Goal: Task Accomplishment & Management: Use online tool/utility

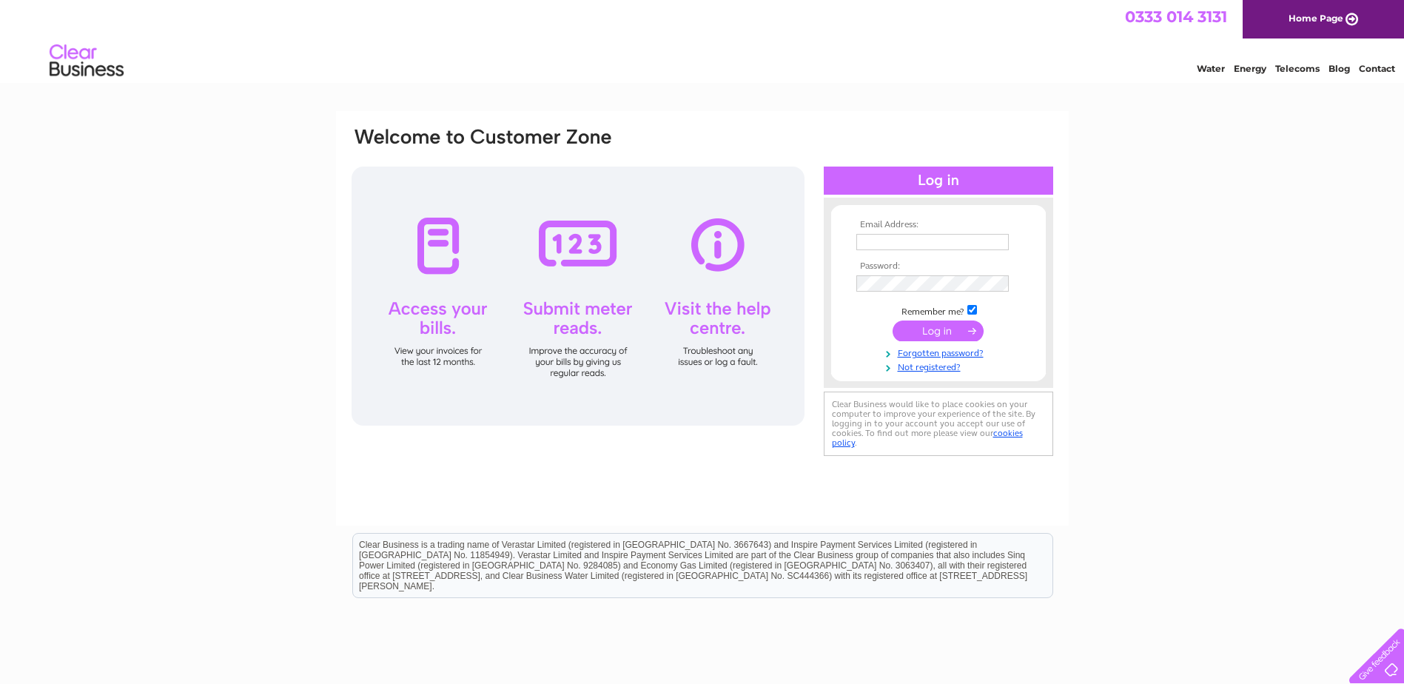
type input "enquiries@dionardguesthouse.co.uk"
click at [938, 328] on input "submit" at bounding box center [937, 330] width 91 height 21
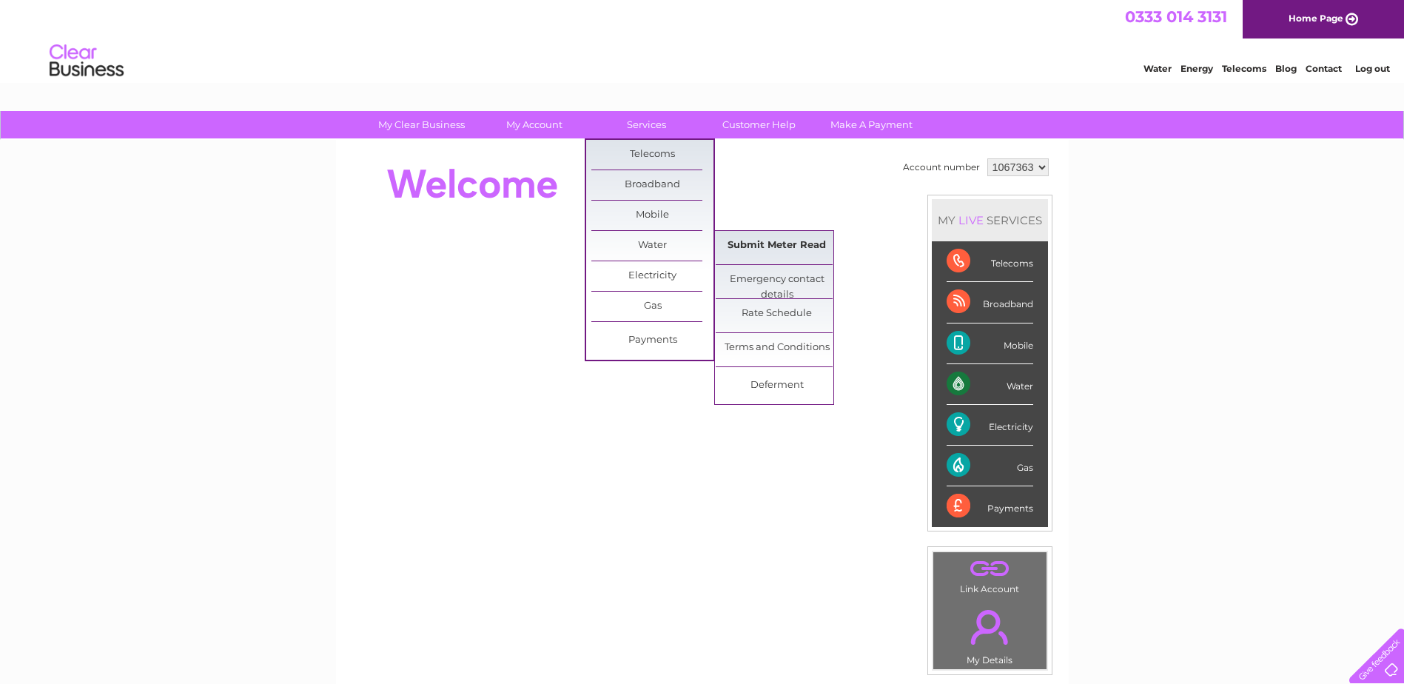
click at [763, 243] on link "Submit Meter Read" at bounding box center [777, 246] width 122 height 30
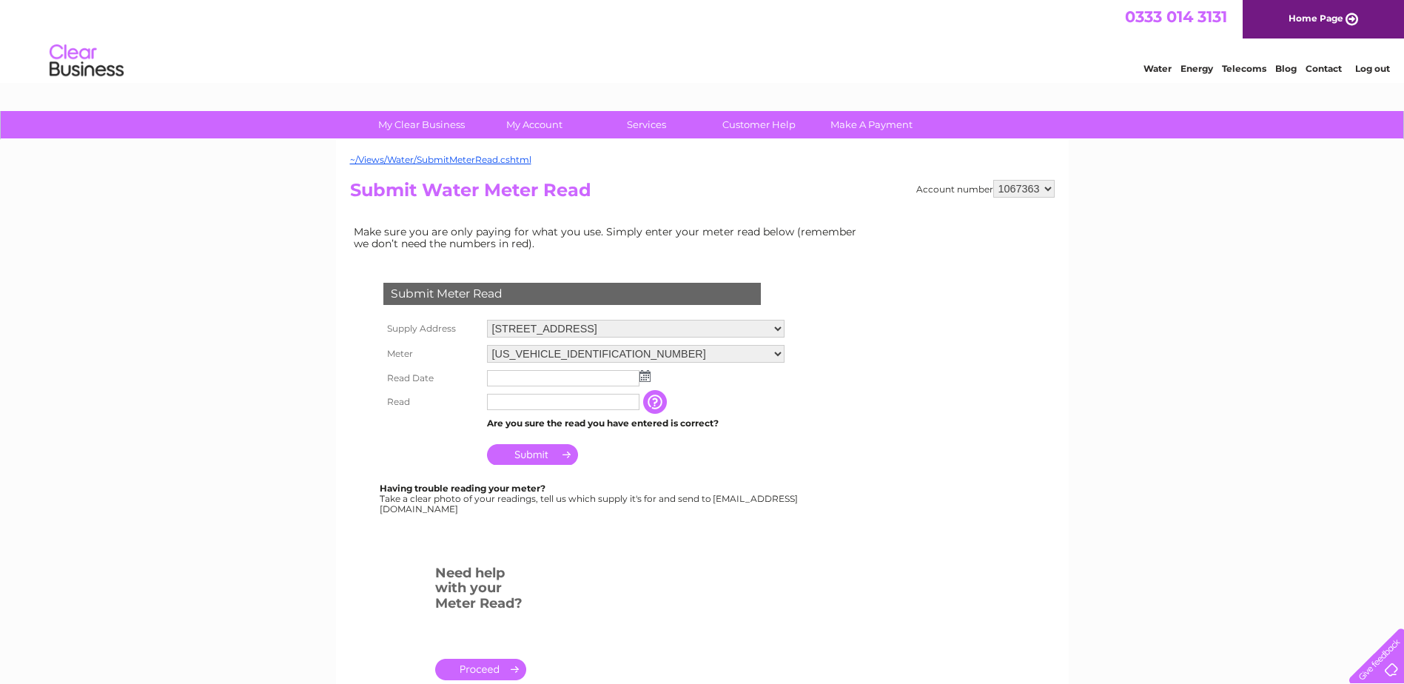
click at [642, 375] on img at bounding box center [644, 376] width 11 height 12
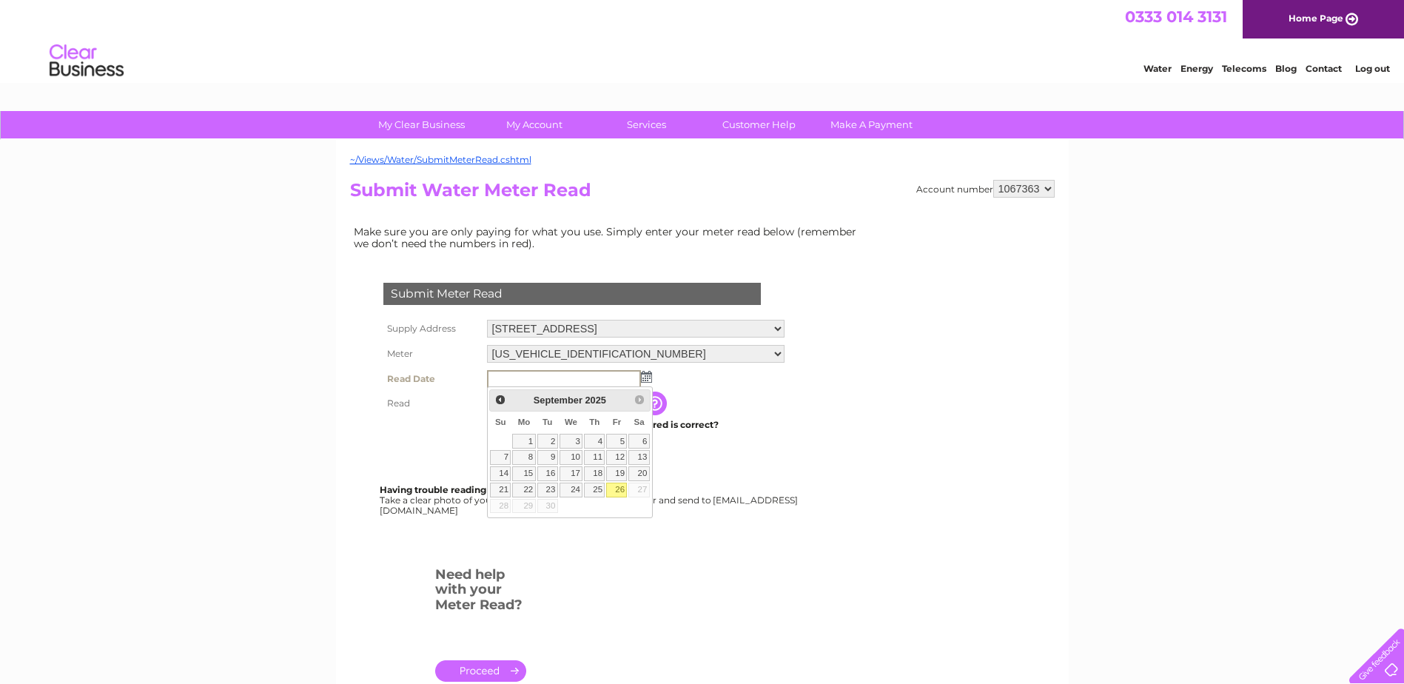
click at [617, 491] on link "26" at bounding box center [616, 489] width 21 height 15
type input "[DATE]"
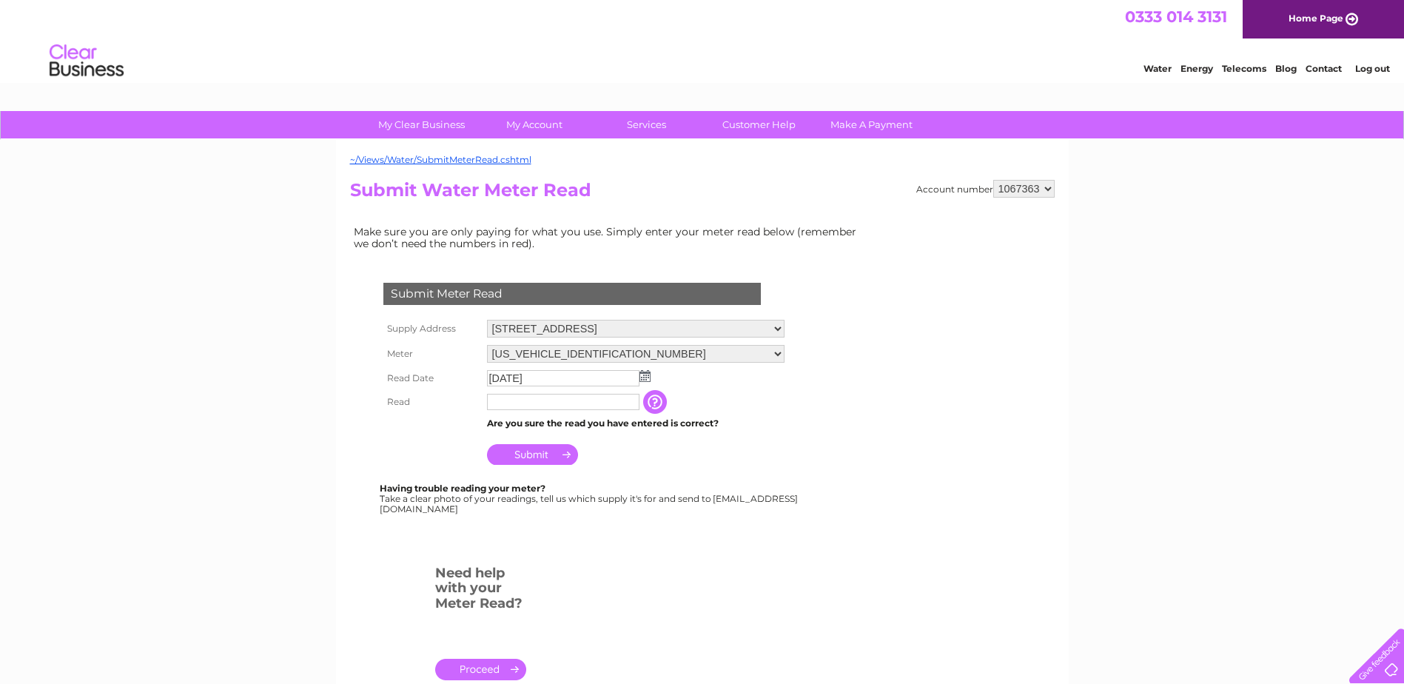
click at [562, 399] on input "text" at bounding box center [563, 402] width 152 height 16
type input "02061"
click at [558, 454] on input "Submit" at bounding box center [532, 455] width 91 height 21
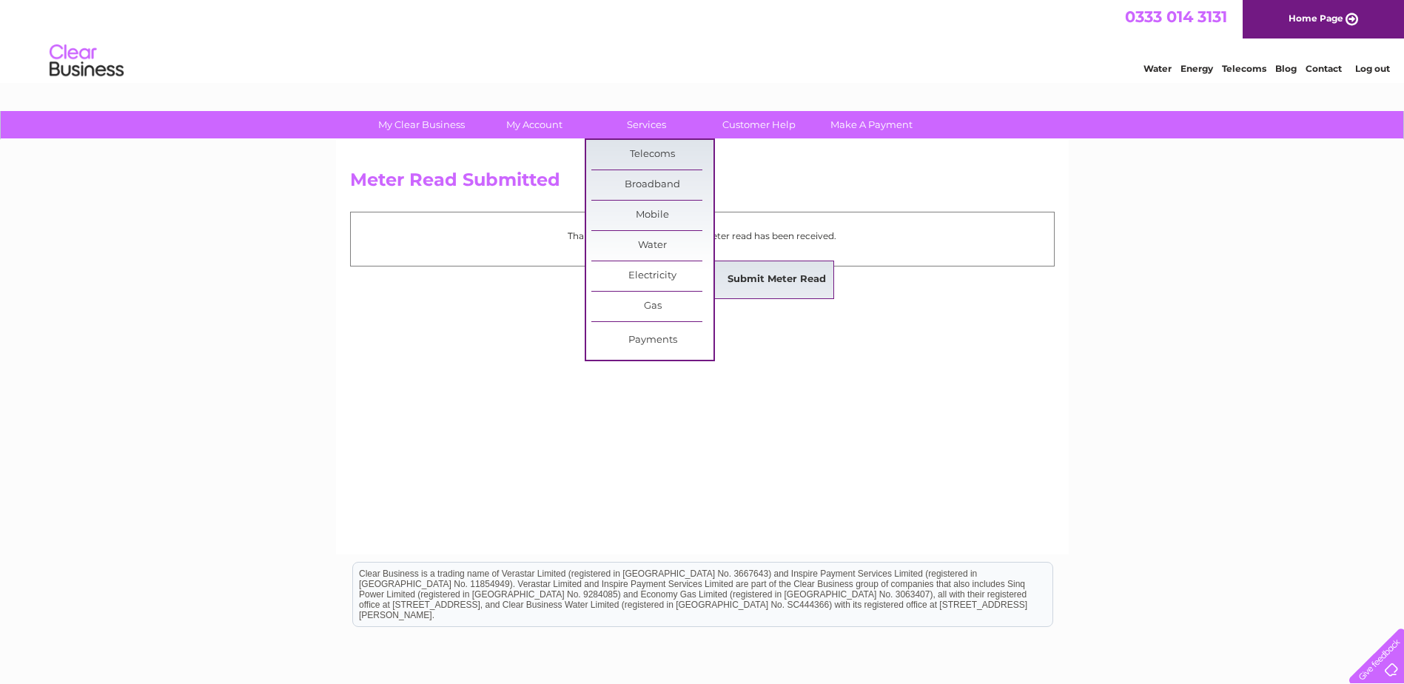
click at [767, 280] on link "Submit Meter Read" at bounding box center [777, 280] width 122 height 30
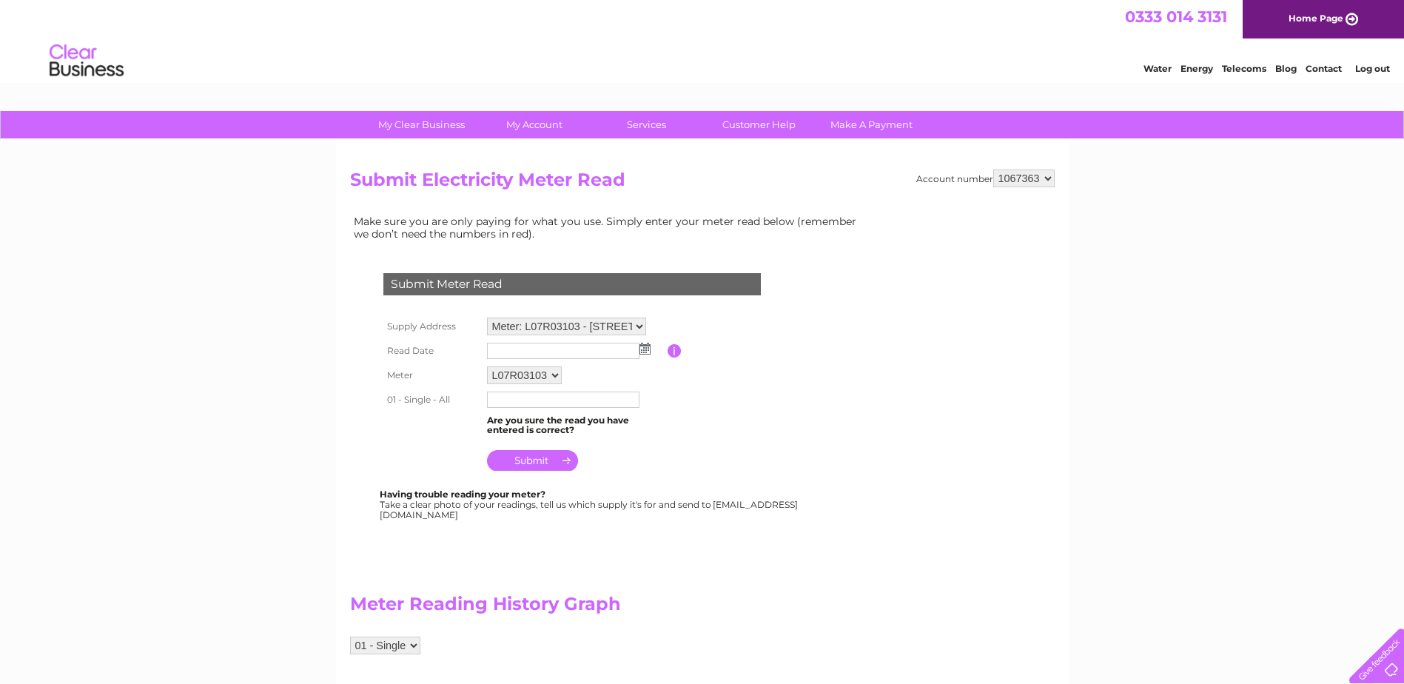
click at [641, 347] on img at bounding box center [644, 349] width 11 height 12
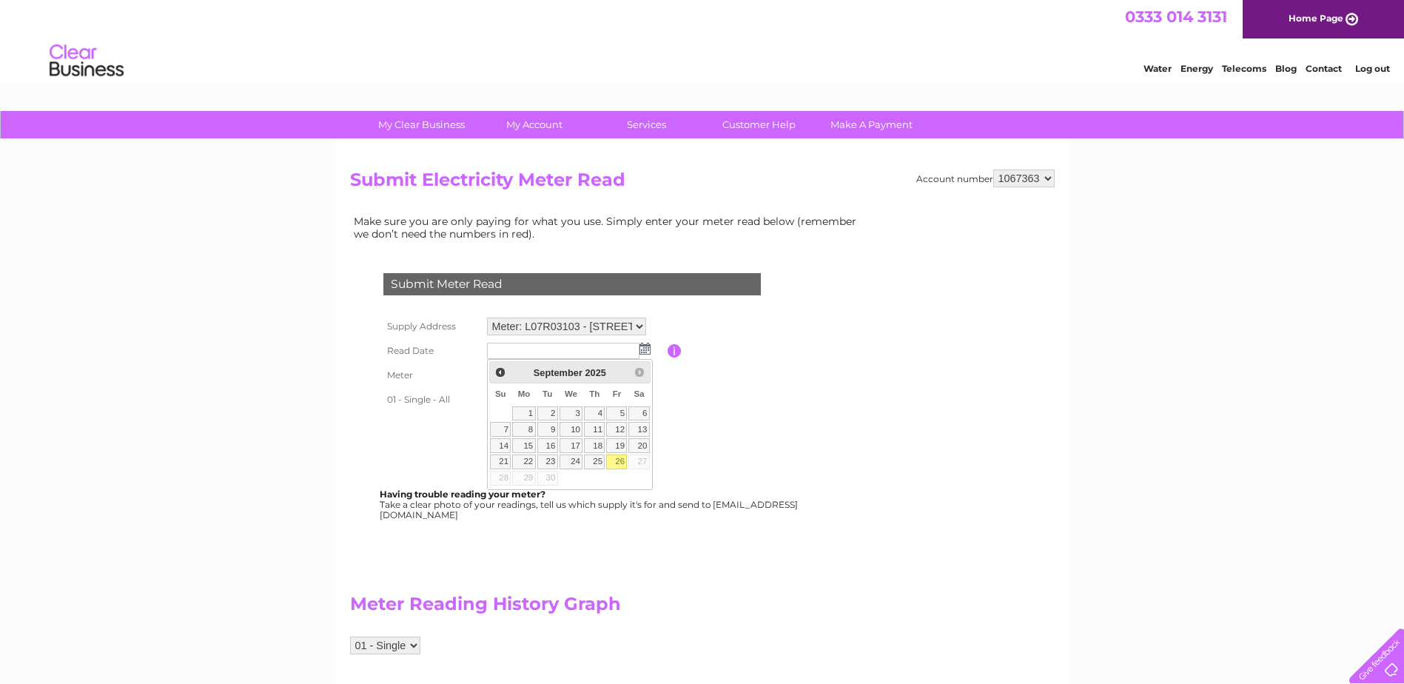
click at [622, 462] on link "26" at bounding box center [616, 461] width 21 height 15
type input "2025/09/26"
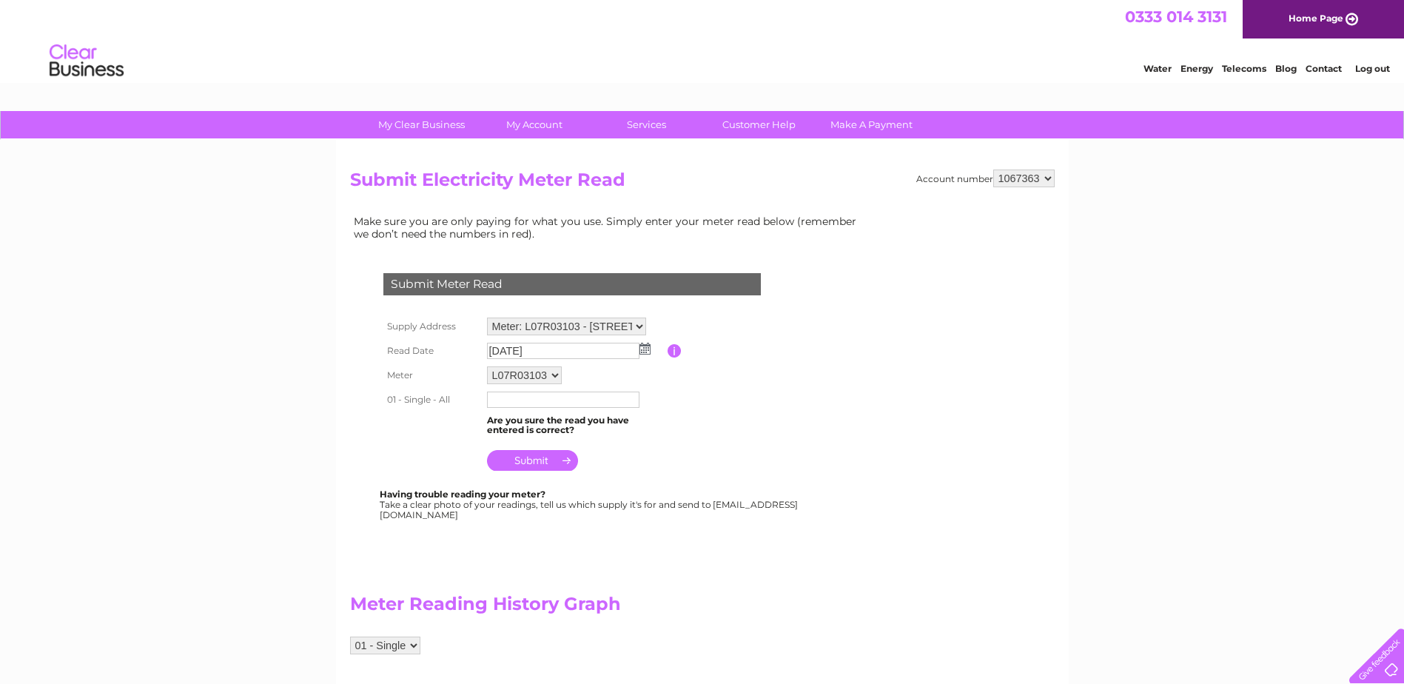
click at [511, 402] on input "text" at bounding box center [563, 399] width 152 height 16
type input "281161"
click at [535, 461] on input "submit" at bounding box center [532, 461] width 91 height 21
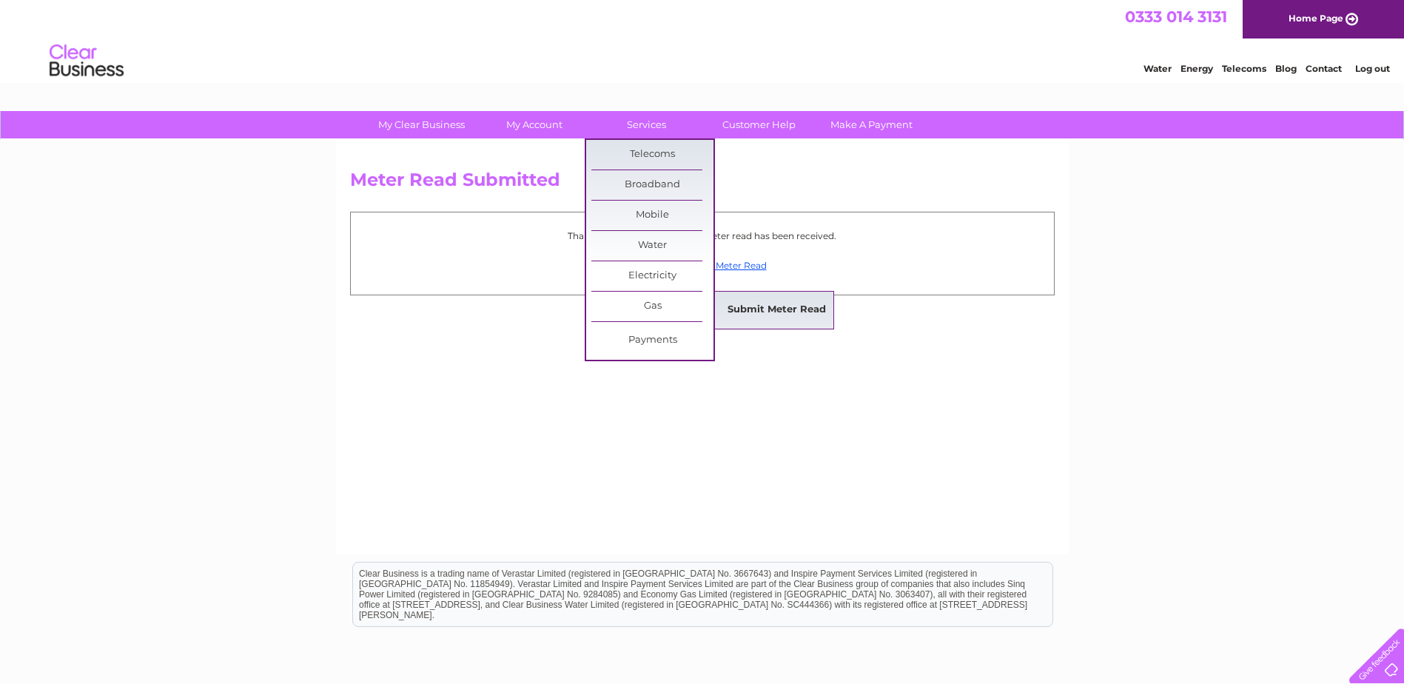
click at [747, 309] on link "Submit Meter Read" at bounding box center [777, 310] width 122 height 30
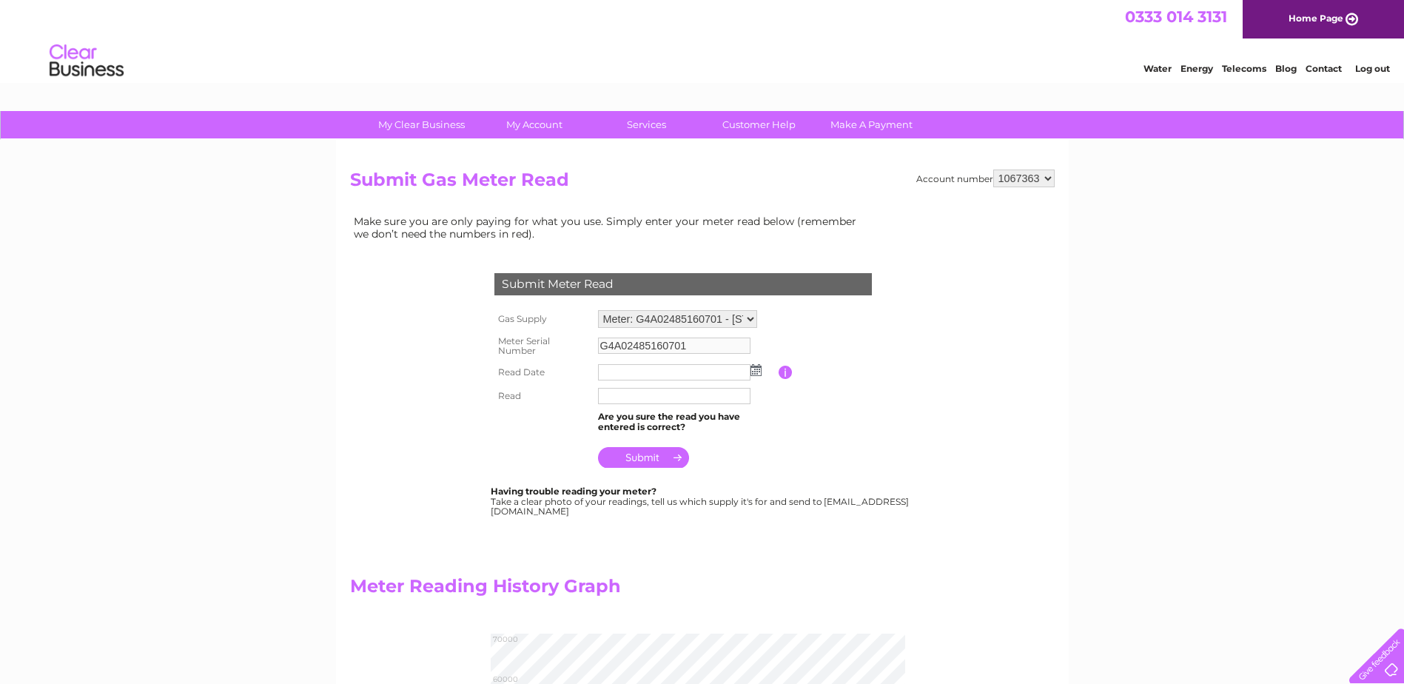
click at [753, 367] on img at bounding box center [755, 370] width 11 height 12
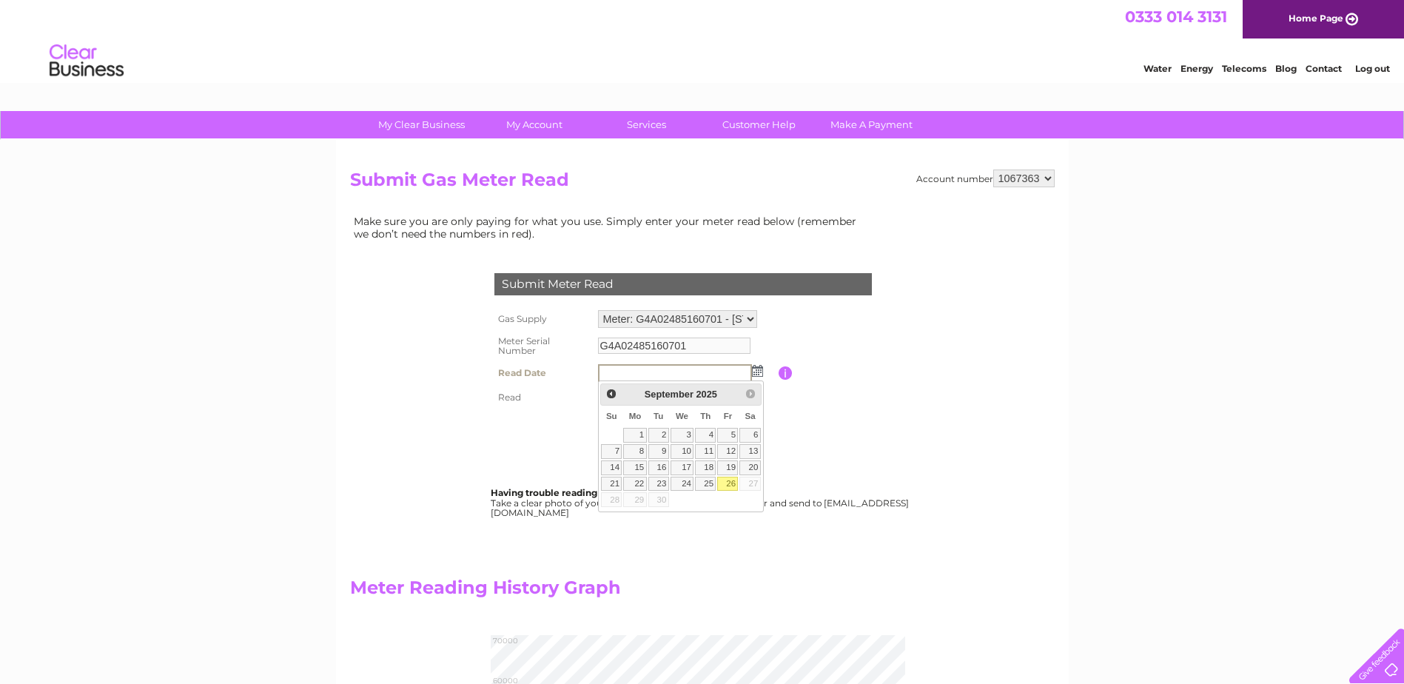
click at [731, 480] on link "26" at bounding box center [727, 484] width 21 height 15
type input "[DATE]"
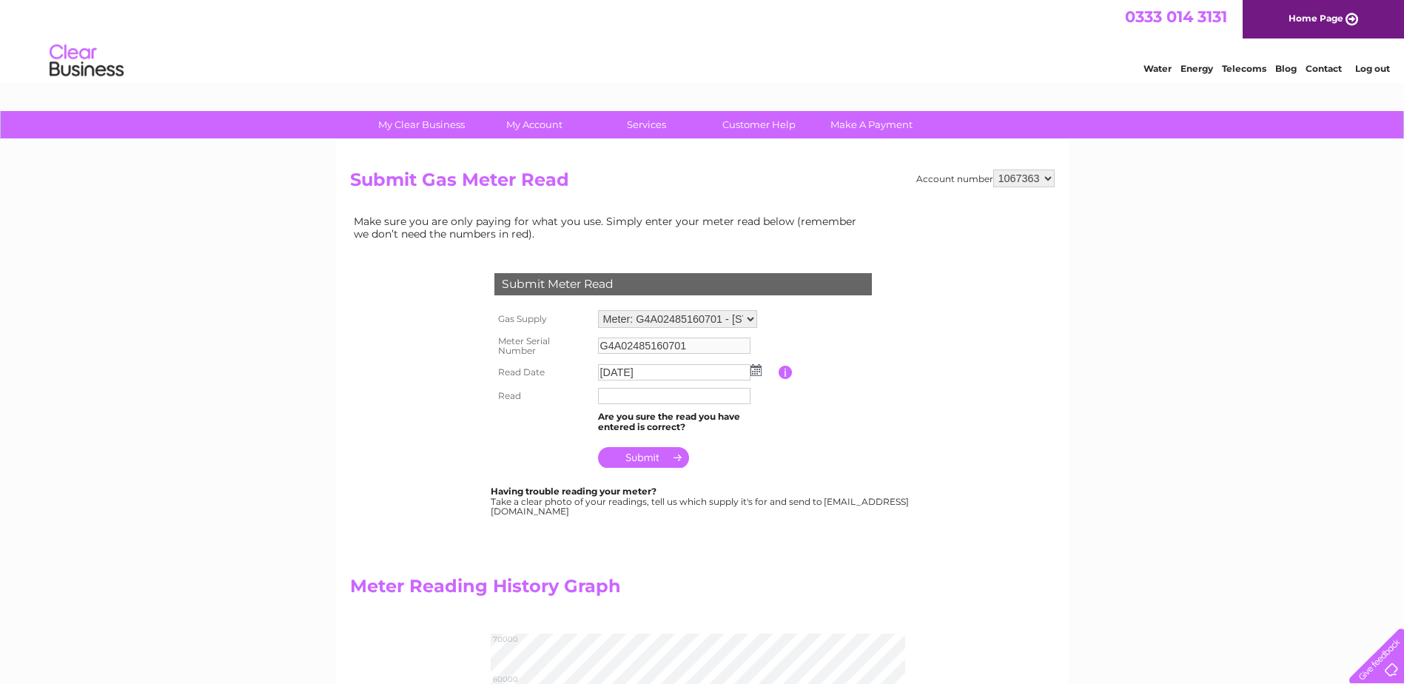
click at [610, 397] on input "text" at bounding box center [674, 396] width 152 height 16
type input "59535"
click at [654, 455] on input "submit" at bounding box center [643, 458] width 91 height 21
